Goal: Information Seeking & Learning: Learn about a topic

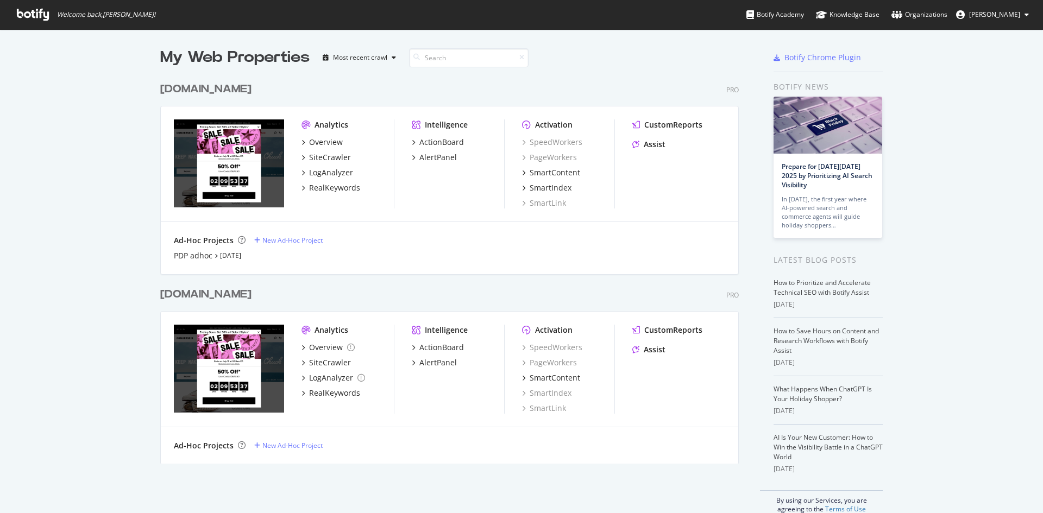
scroll to position [505, 1027]
click at [316, 142] on div "Overview" at bounding box center [326, 142] width 34 height 11
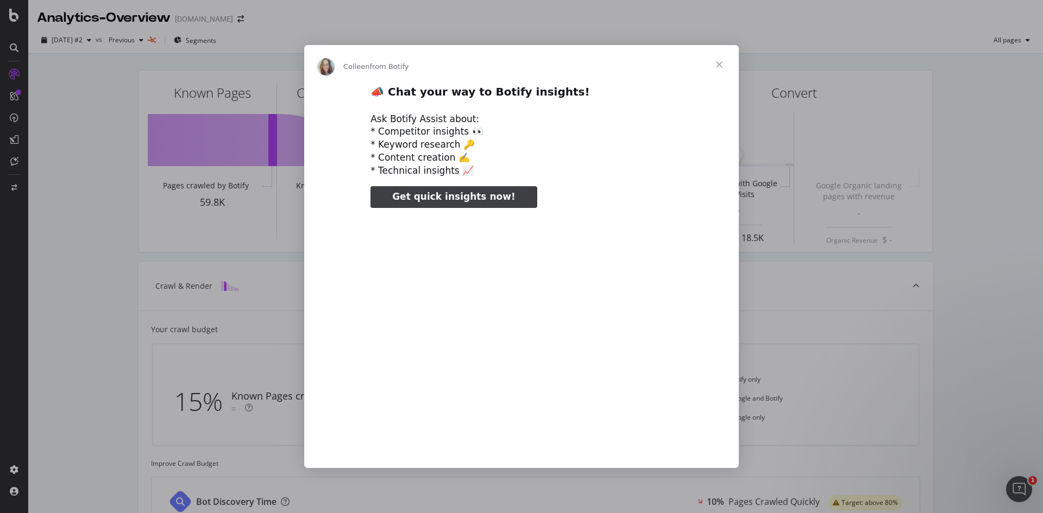
type input "438753"
click at [713, 60] on span "Close" at bounding box center [719, 64] width 39 height 39
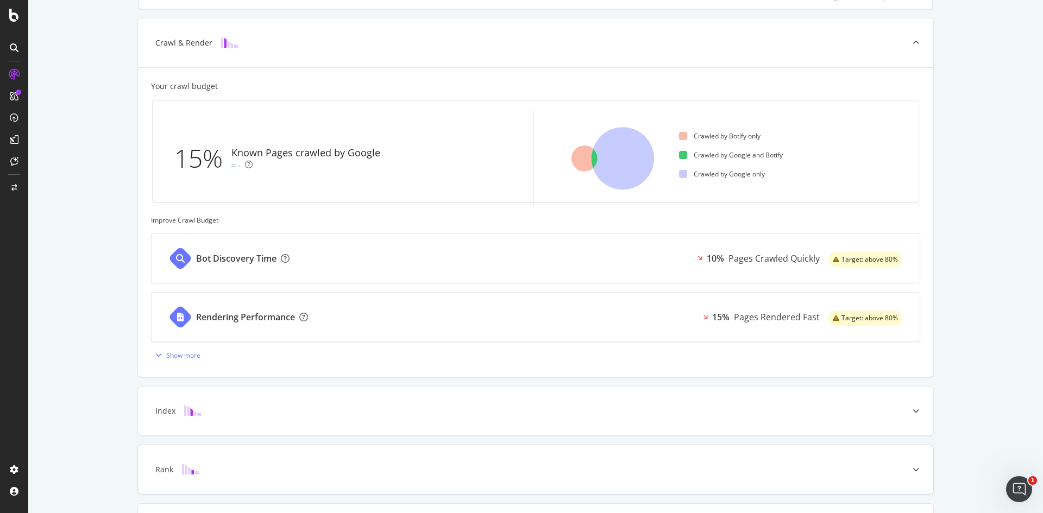
scroll to position [326, 0]
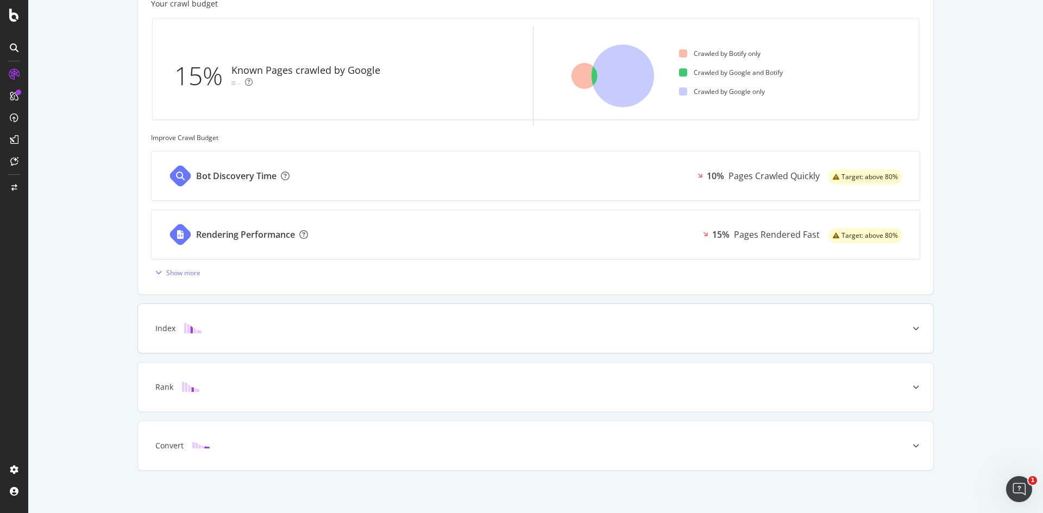
click at [317, 325] on div "Index" at bounding box center [518, 328] width 753 height 11
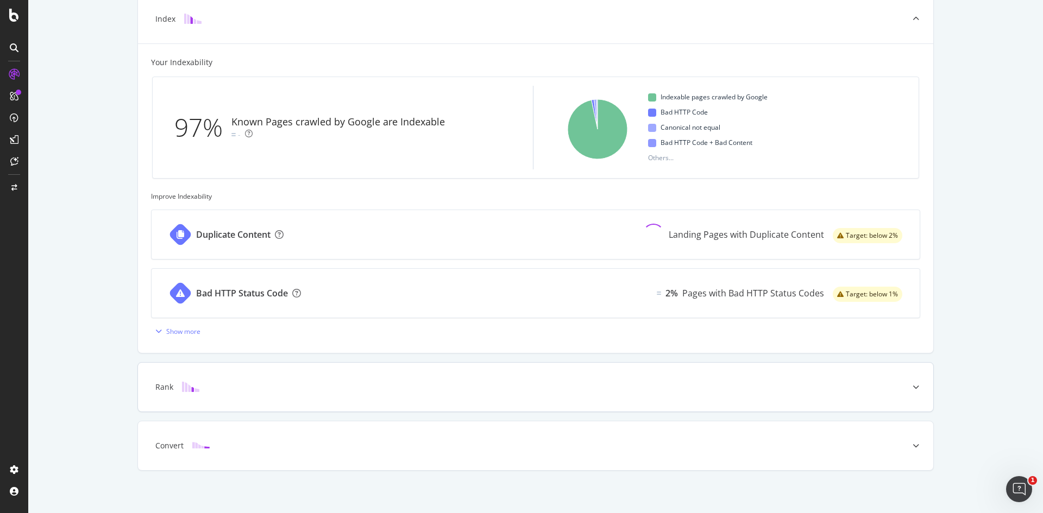
click at [319, 391] on div "Rank" at bounding box center [518, 387] width 753 height 11
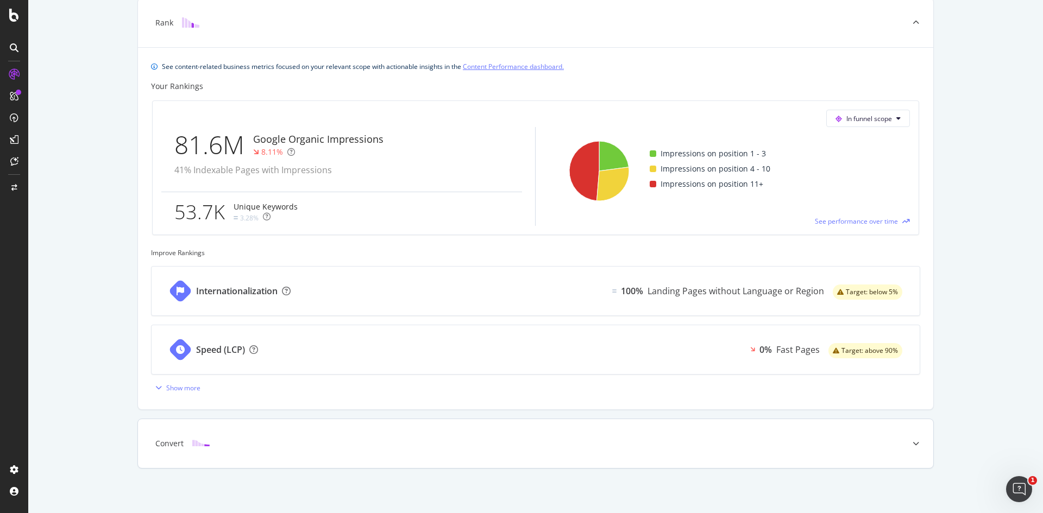
scroll to position [383, 0]
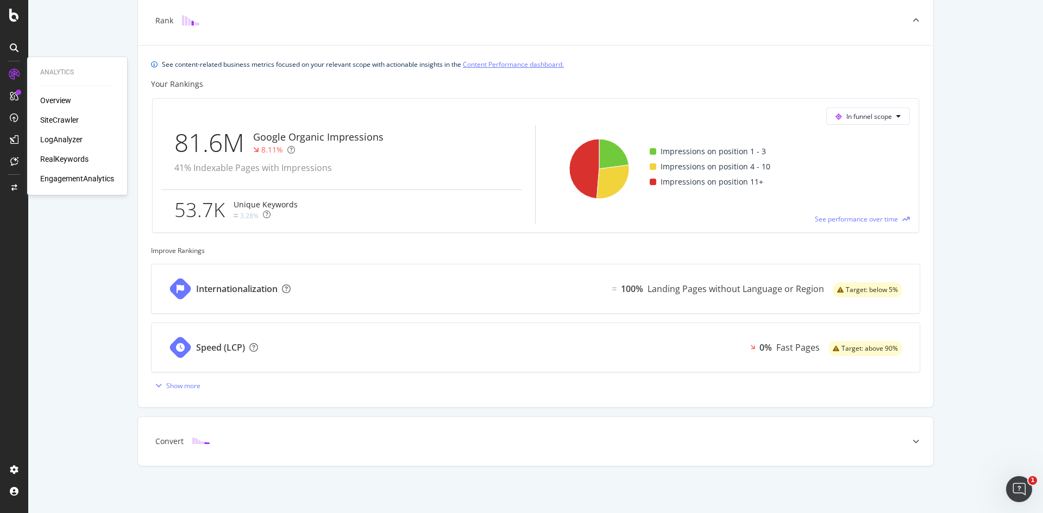
click at [59, 116] on div "SiteCrawler" at bounding box center [59, 120] width 39 height 11
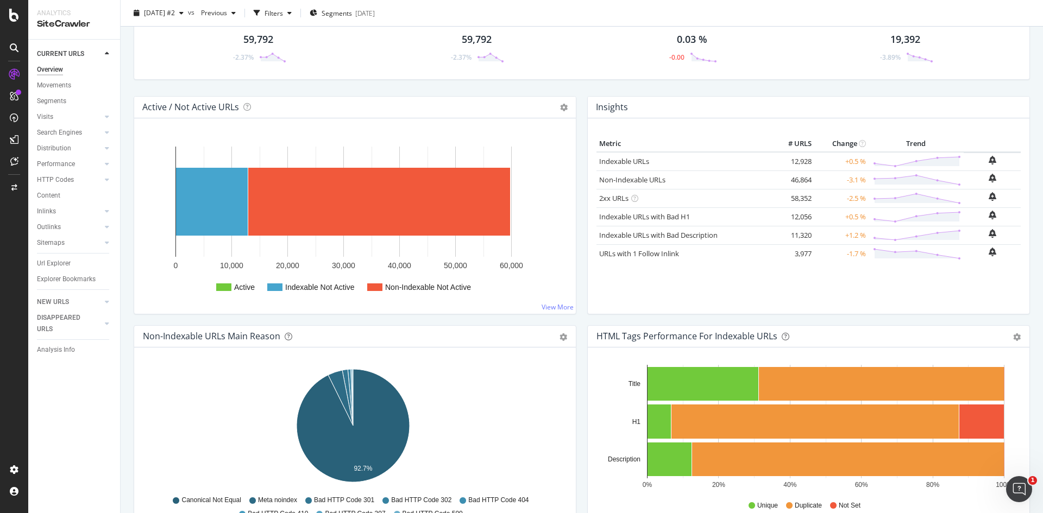
scroll to position [54, 0]
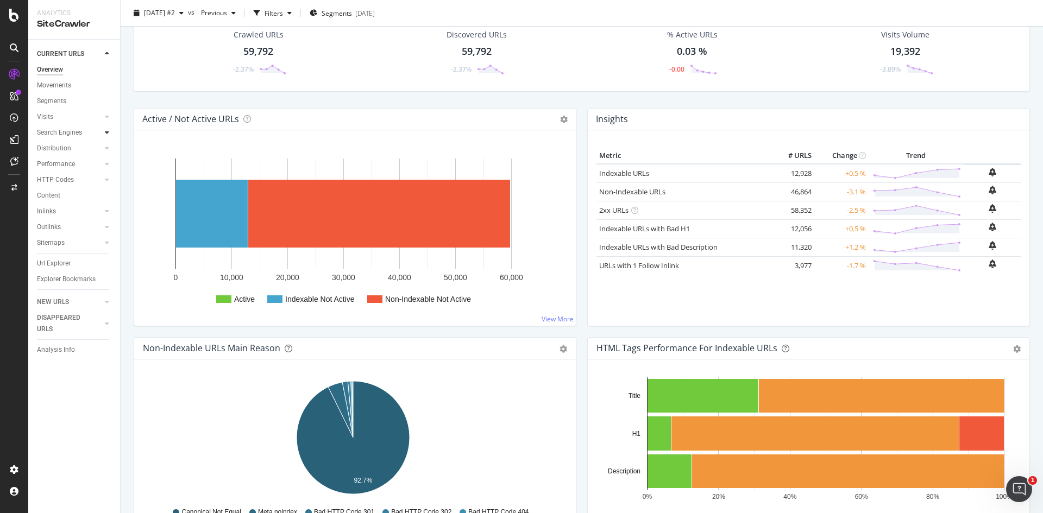
click at [108, 130] on icon at bounding box center [107, 132] width 4 height 7
click at [105, 117] on icon at bounding box center [107, 117] width 4 height 7
click at [104, 162] on div at bounding box center [107, 164] width 11 height 11
click at [104, 226] on div at bounding box center [107, 227] width 11 height 11
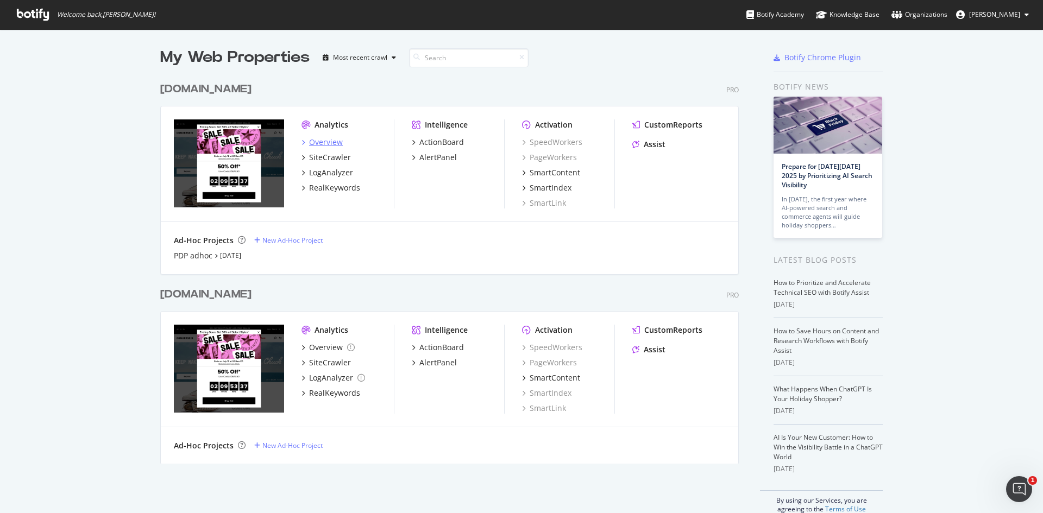
click at [336, 145] on div "Overview" at bounding box center [326, 142] width 34 height 11
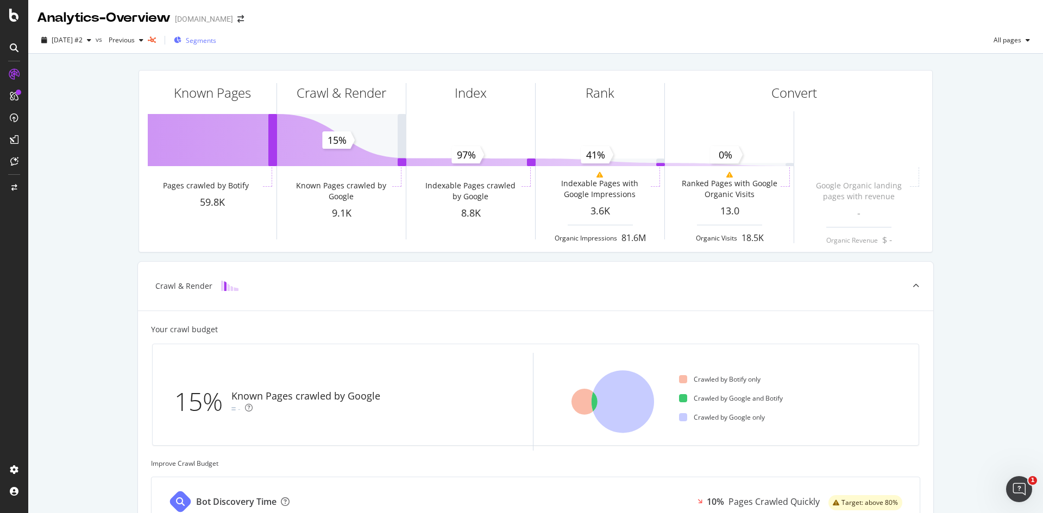
click at [216, 39] on span "Segments" at bounding box center [201, 40] width 30 height 9
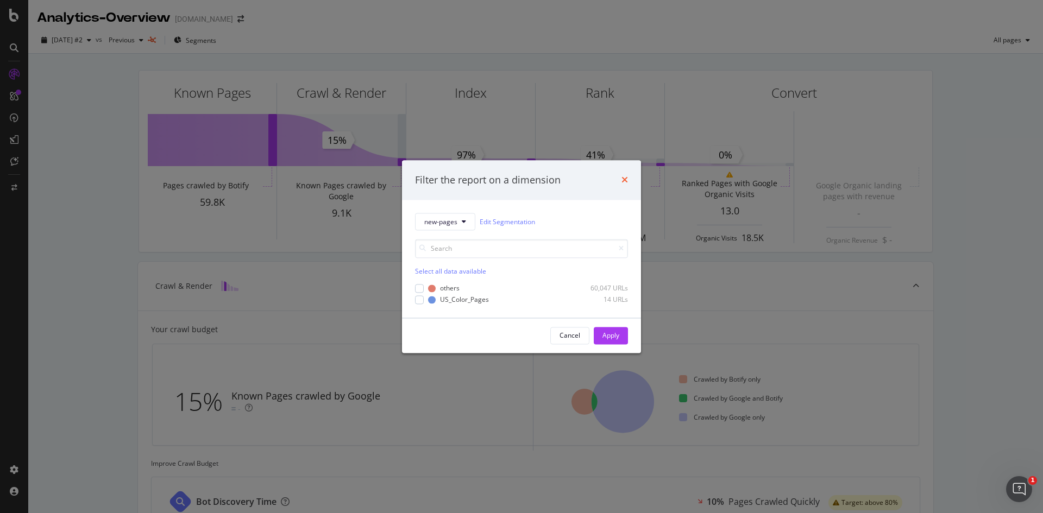
click at [626, 178] on icon "times" at bounding box center [625, 180] width 7 height 9
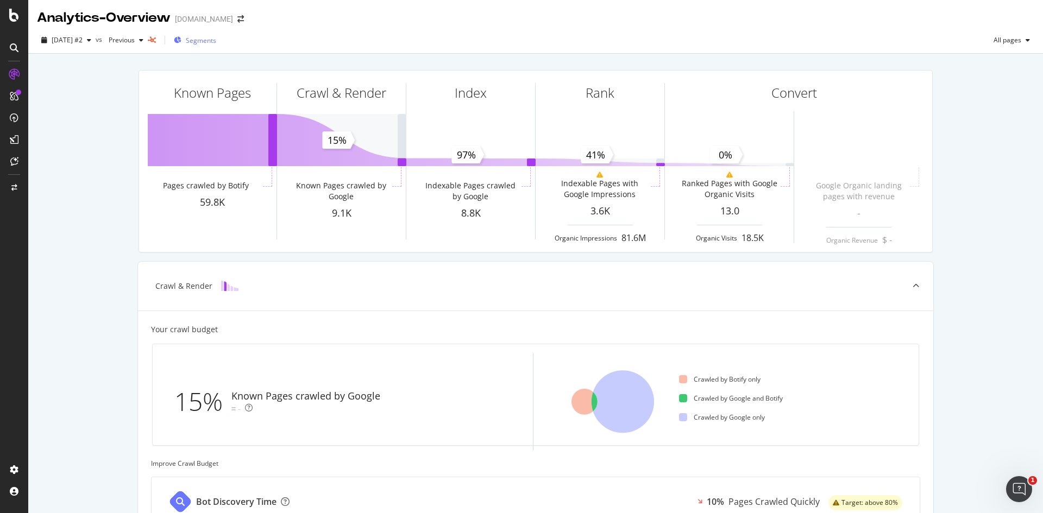
click at [216, 41] on span "Segments" at bounding box center [201, 40] width 30 height 9
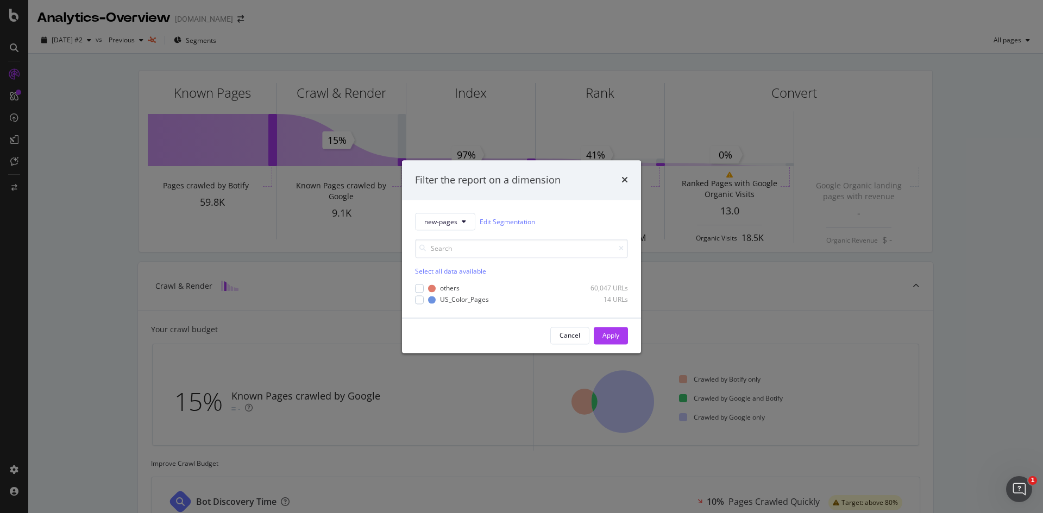
click at [265, 10] on div "Filter the report on a dimension new-pages Edit Segmentation Select all data av…" at bounding box center [521, 256] width 1043 height 513
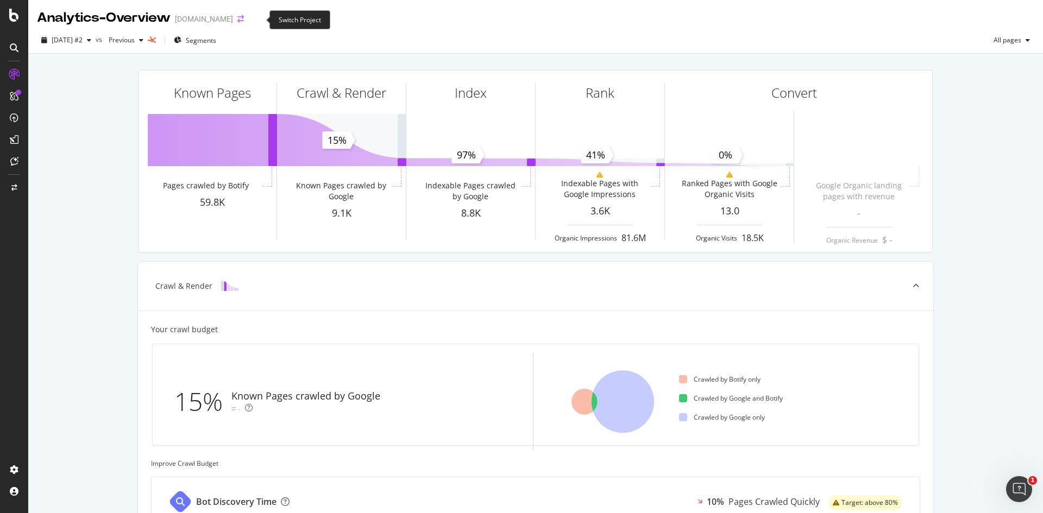
click at [244, 20] on icon "arrow-right-arrow-left" at bounding box center [240, 19] width 7 height 8
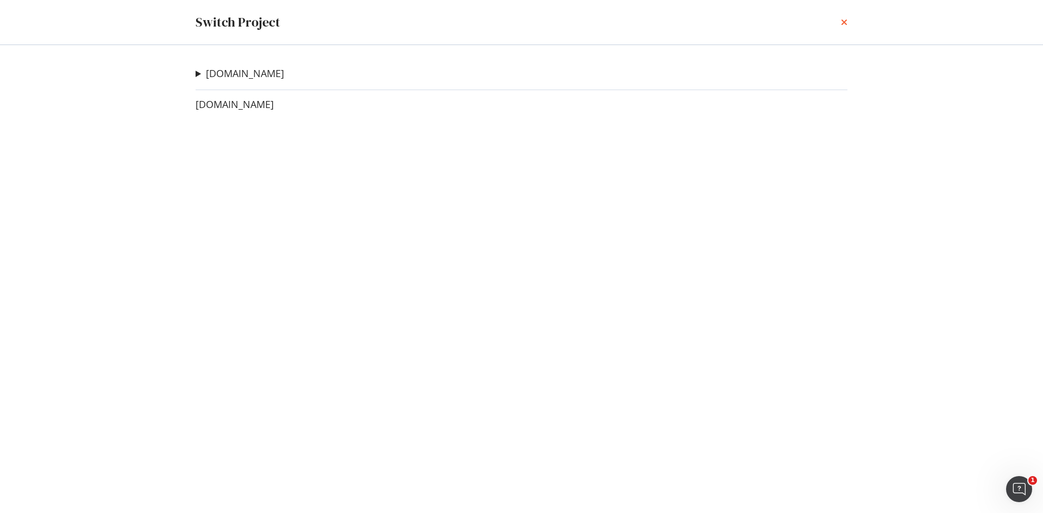
click at [844, 18] on icon "times" at bounding box center [844, 22] width 7 height 9
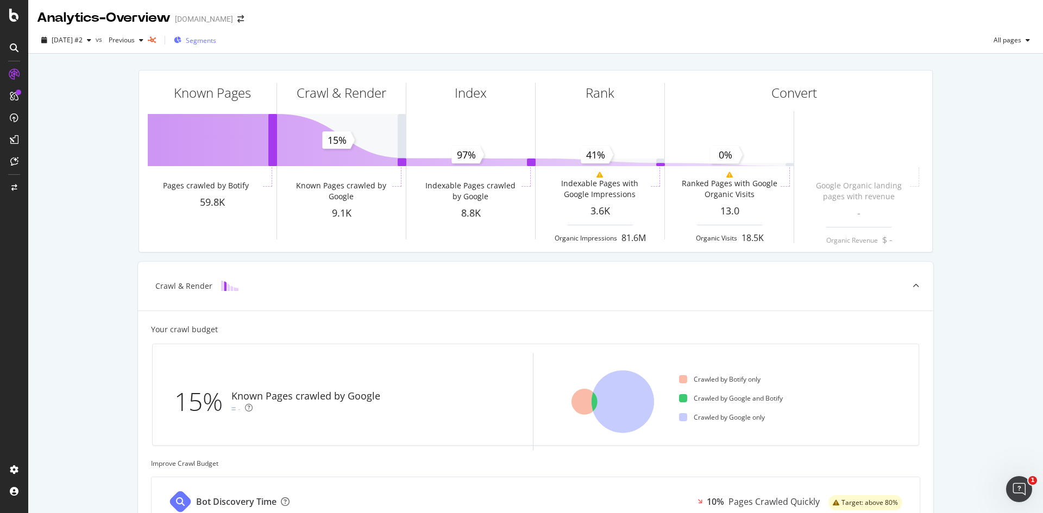
click at [216, 42] on span "Segments" at bounding box center [201, 40] width 30 height 9
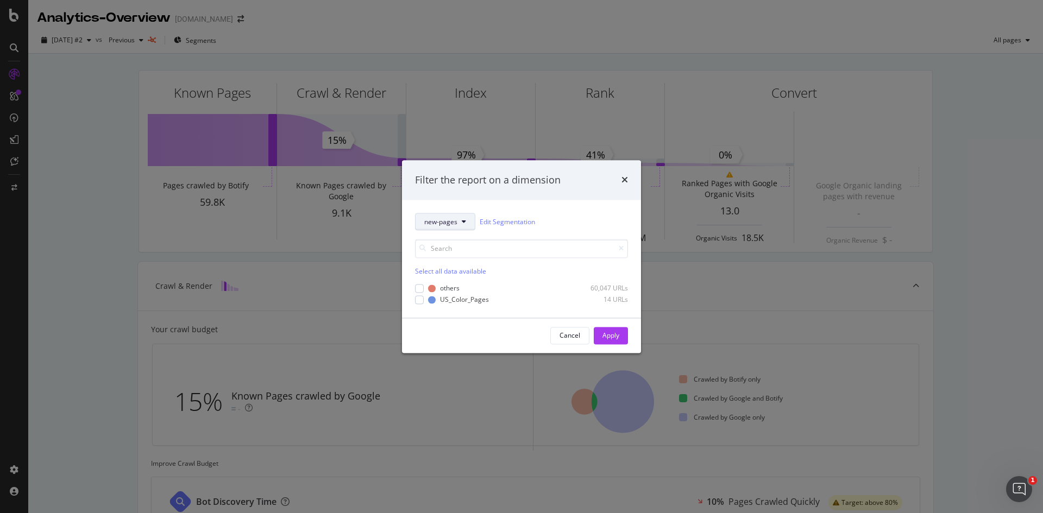
click at [450, 218] on span "new-pages" at bounding box center [440, 221] width 33 height 9
click at [547, 214] on div "new-pages Edit Segmentation" at bounding box center [521, 222] width 213 height 17
click at [449, 215] on button "new-pages" at bounding box center [445, 222] width 60 height 17
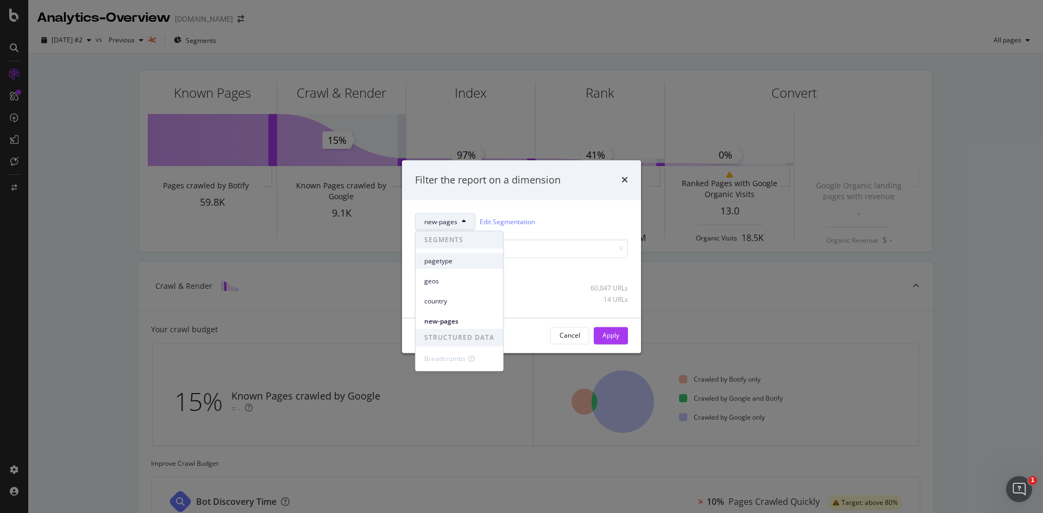
click at [444, 258] on span "pagetype" at bounding box center [459, 261] width 70 height 10
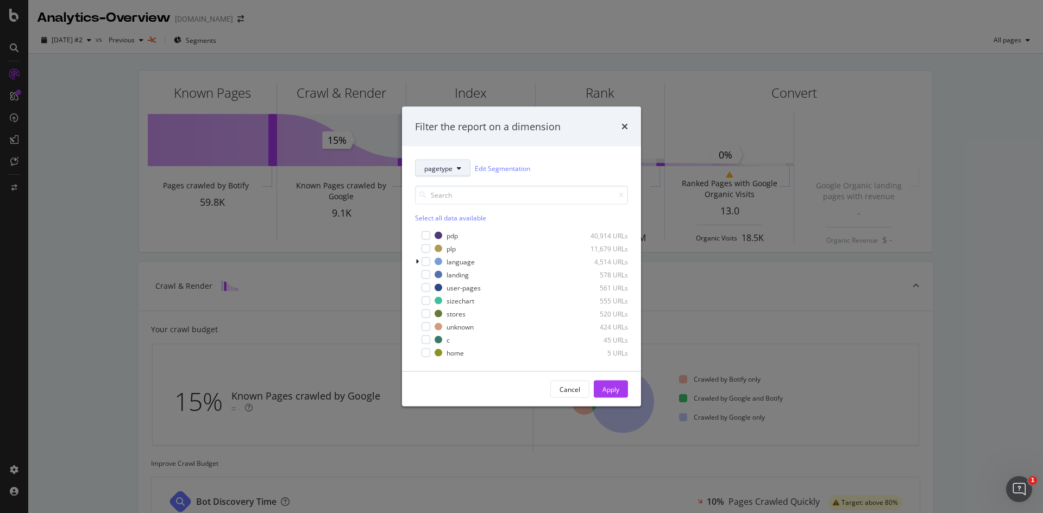
click at [432, 169] on span "pagetype" at bounding box center [438, 168] width 28 height 9
click at [440, 271] on span "new-pages" at bounding box center [459, 268] width 70 height 10
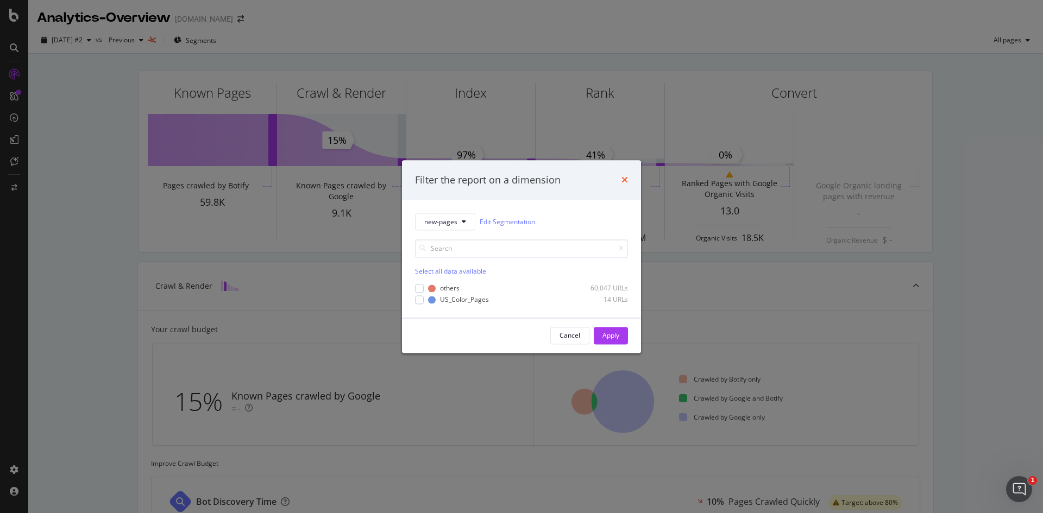
click at [628, 178] on icon "times" at bounding box center [625, 180] width 7 height 9
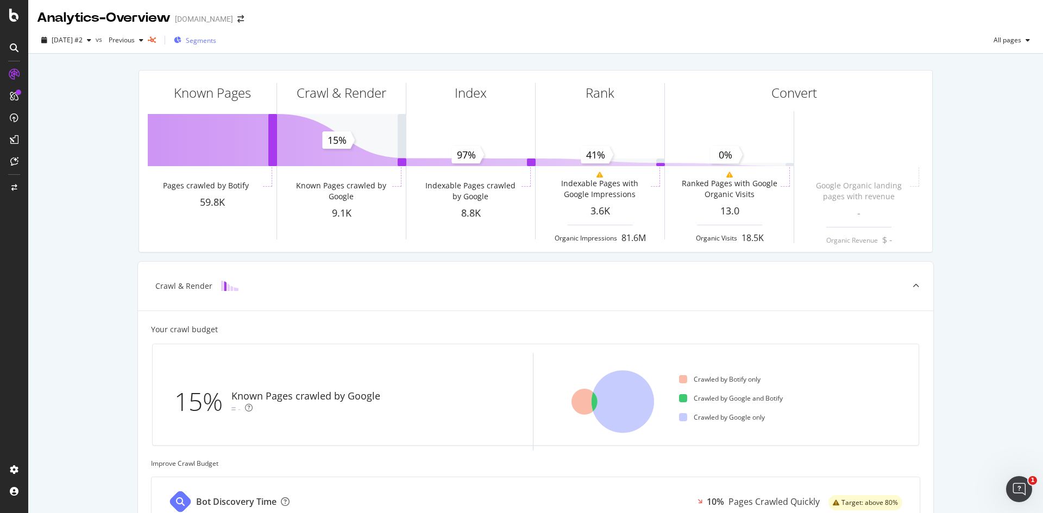
click at [216, 40] on span "Segments" at bounding box center [201, 40] width 30 height 9
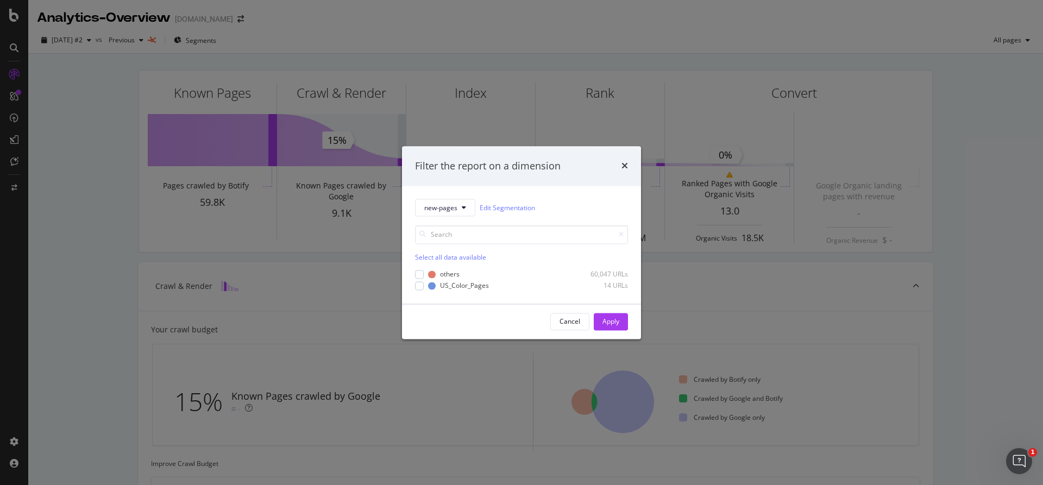
click at [450, 218] on div "Select all data available others 60,047 URLs US_Color_Pages 14 URLs" at bounding box center [521, 254] width 213 height 74
click at [450, 211] on span "new-pages" at bounding box center [440, 207] width 33 height 9
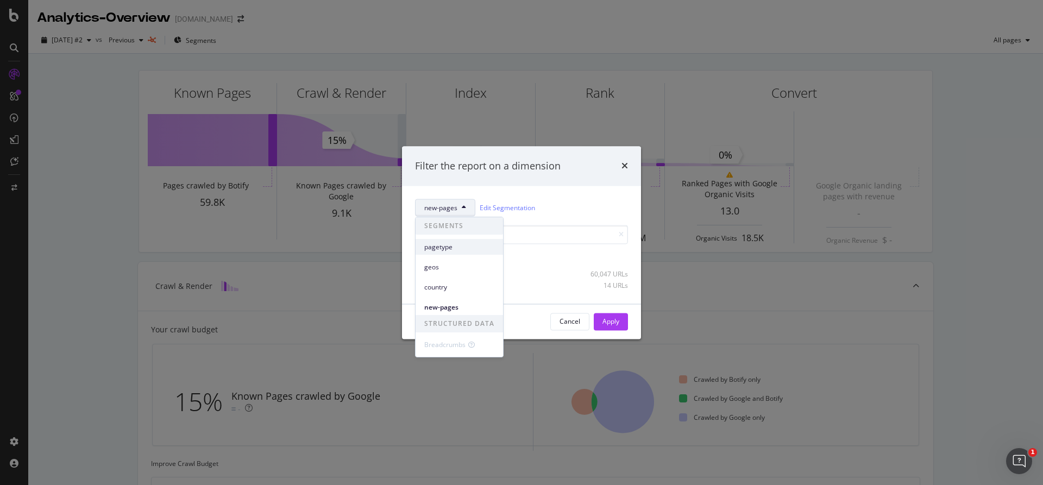
click at [452, 252] on span "pagetype" at bounding box center [459, 247] width 70 height 10
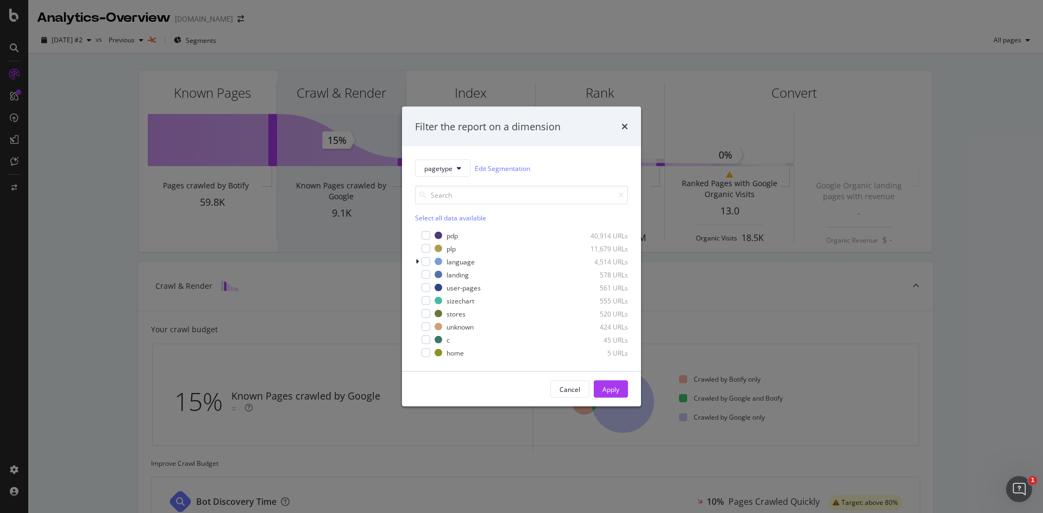
drag, startPoint x: 626, startPoint y: 127, endPoint x: 329, endPoint y: 212, distance: 308.5
click at [626, 127] on icon "times" at bounding box center [625, 126] width 7 height 9
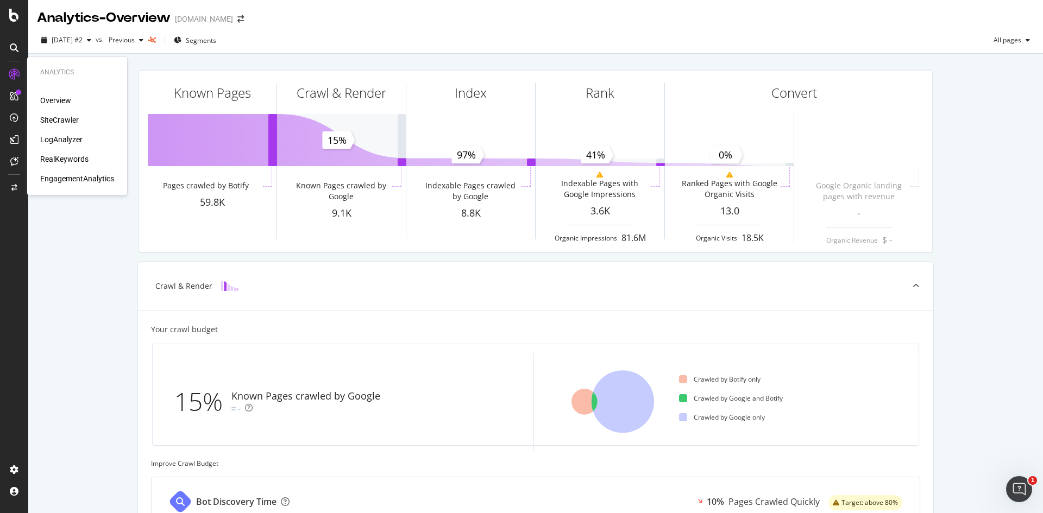
click at [60, 98] on div "Overview" at bounding box center [55, 100] width 31 height 11
click at [74, 155] on div "RealKeywords" at bounding box center [64, 159] width 48 height 11
